Goal: Find specific page/section

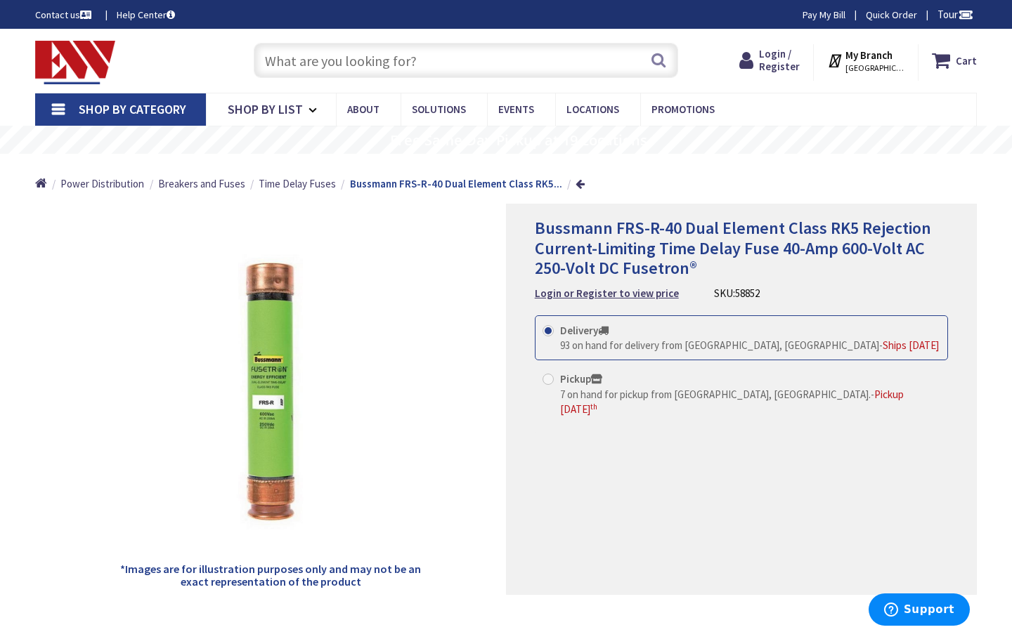
type input "Fourth [PERSON_NAME], [STREET_ADDRESS]"
